Goal: Information Seeking & Learning: Learn about a topic

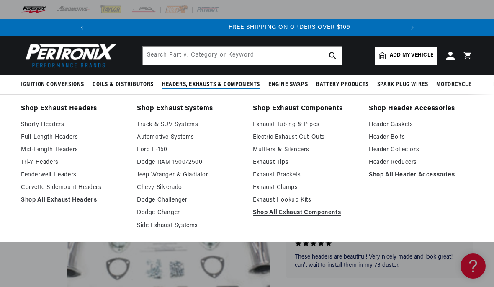
scroll to position [0, 313]
click at [22, 133] on link "Full-Length Headers" at bounding box center [73, 137] width 104 height 10
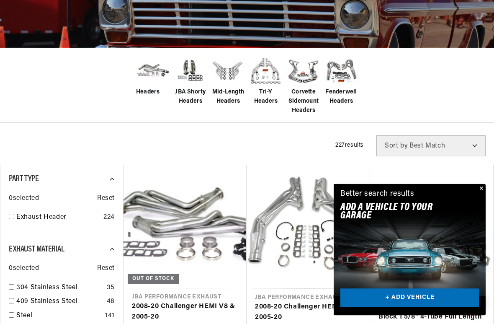
scroll to position [180, 0]
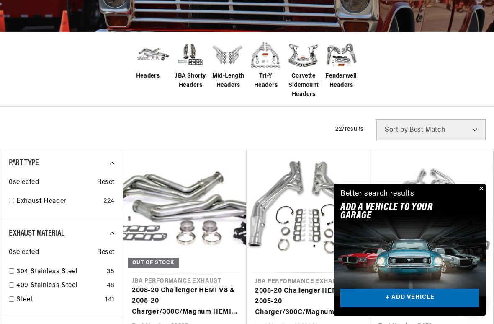
click at [480, 190] on button "Close" at bounding box center [480, 189] width 10 height 10
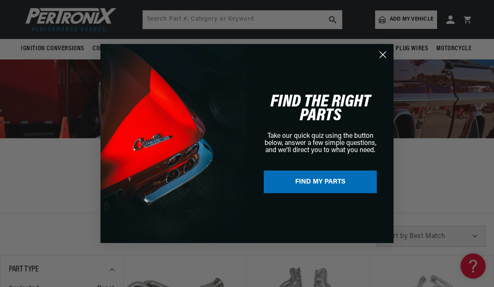
scroll to position [67, 0]
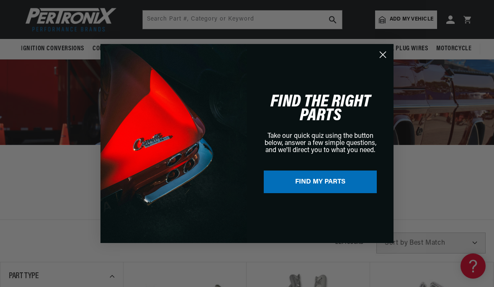
click at [385, 50] on circle "Close dialog" at bounding box center [383, 55] width 14 height 14
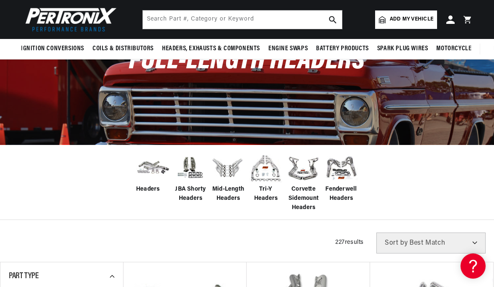
scroll to position [0, 0]
click at [148, 172] on img at bounding box center [152, 167] width 33 height 26
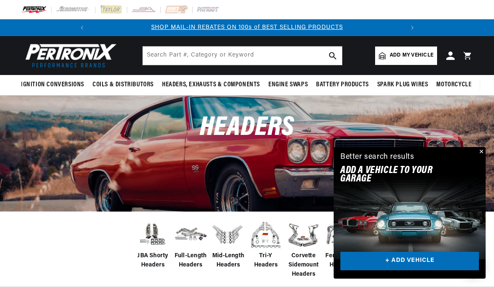
click at [477, 149] on button "Close" at bounding box center [480, 152] width 10 height 10
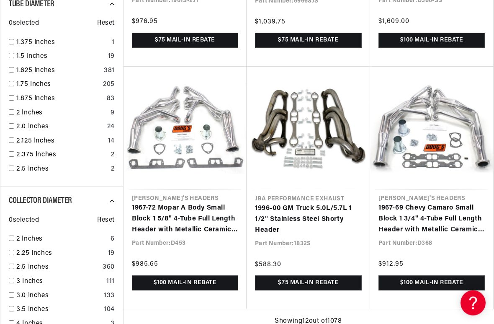
scroll to position [988, 0]
